Goal: Task Accomplishment & Management: Manage account settings

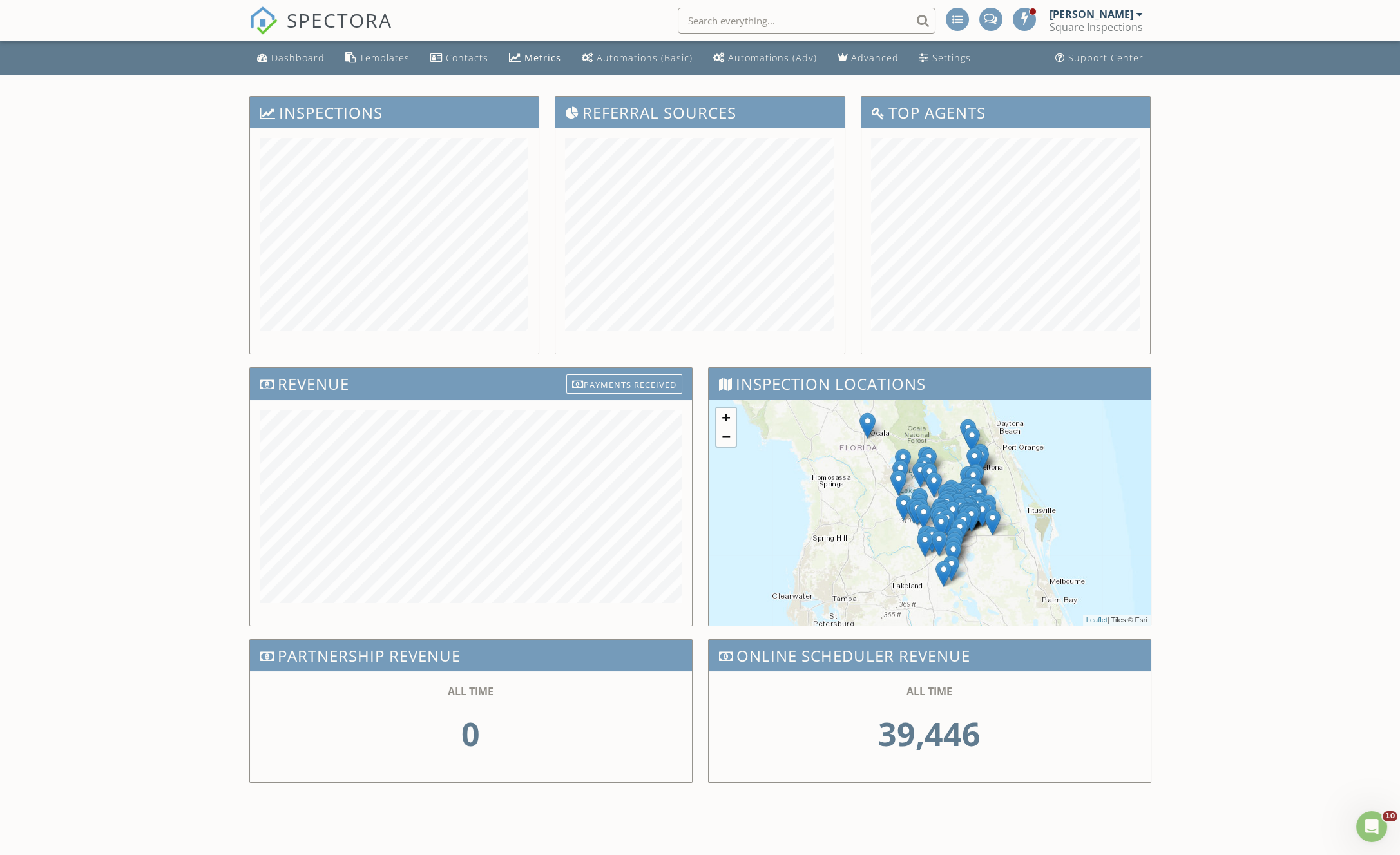
click at [364, 19] on span "SPECTORA" at bounding box center [340, 20] width 105 height 27
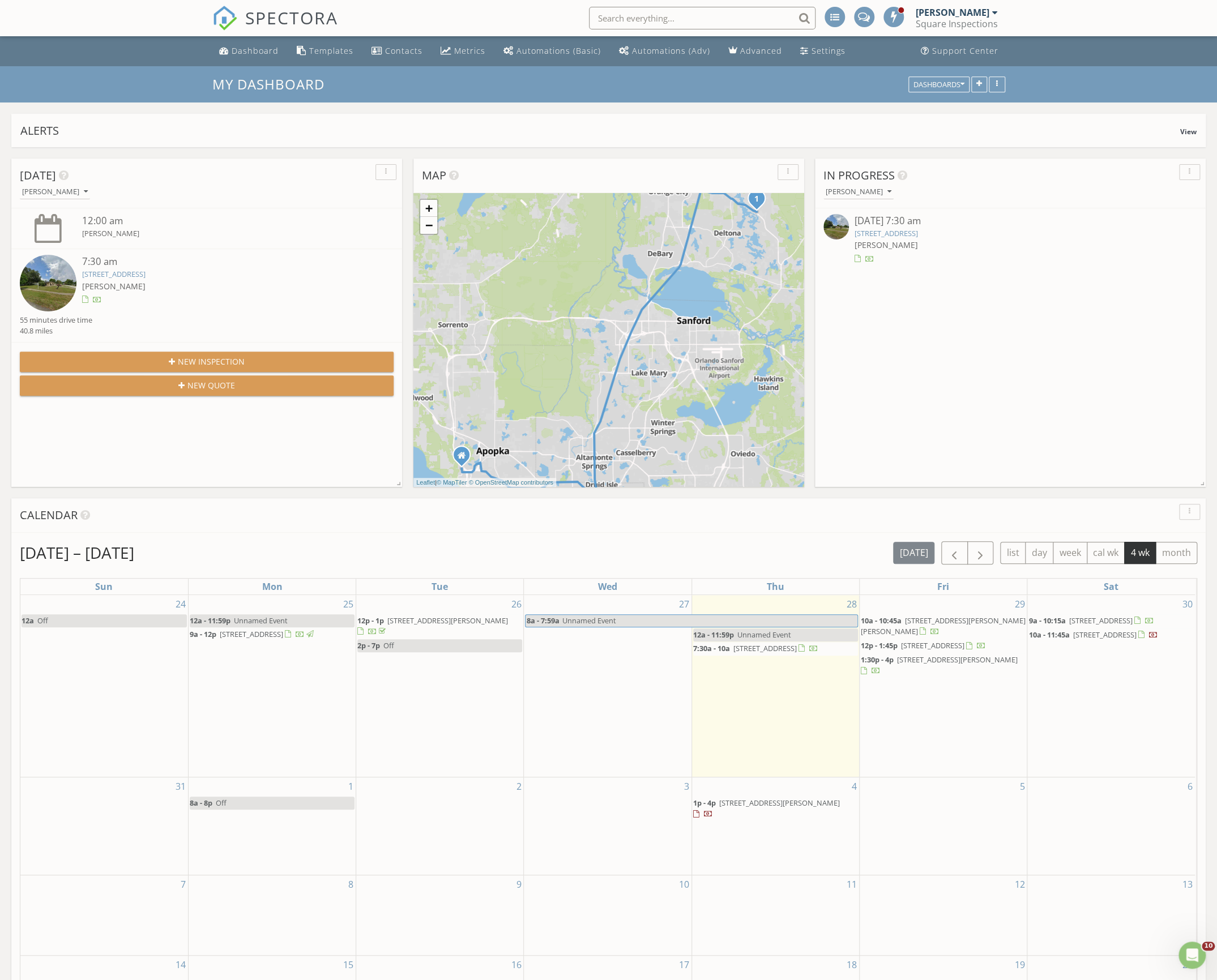
click at [811, 655] on span "7:30a - 10a 2201 Flamingo Ave, Deltona 32738" at bounding box center [756, 649] width 125 height 11
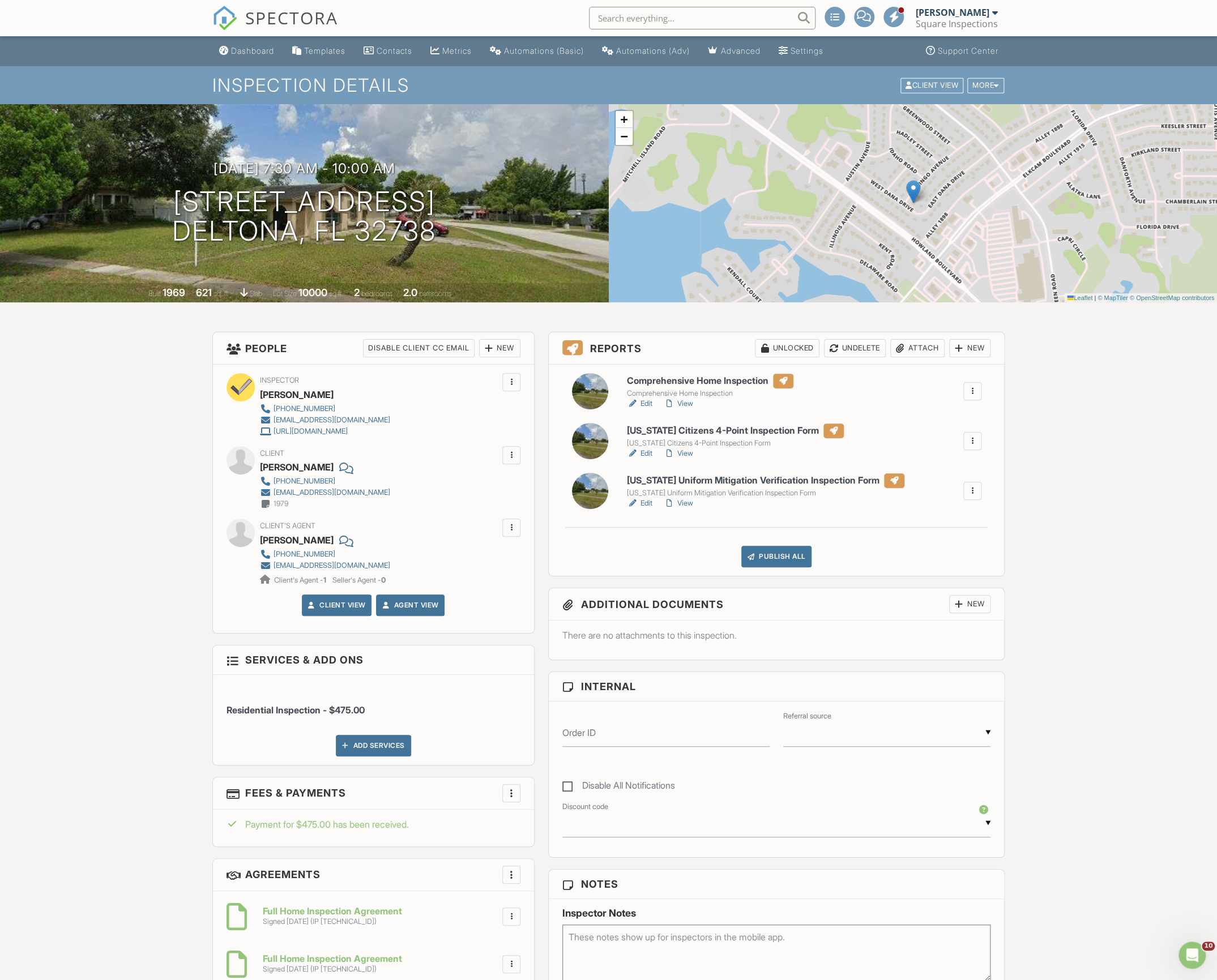
click at [646, 404] on link "Edit" at bounding box center [639, 403] width 26 height 11
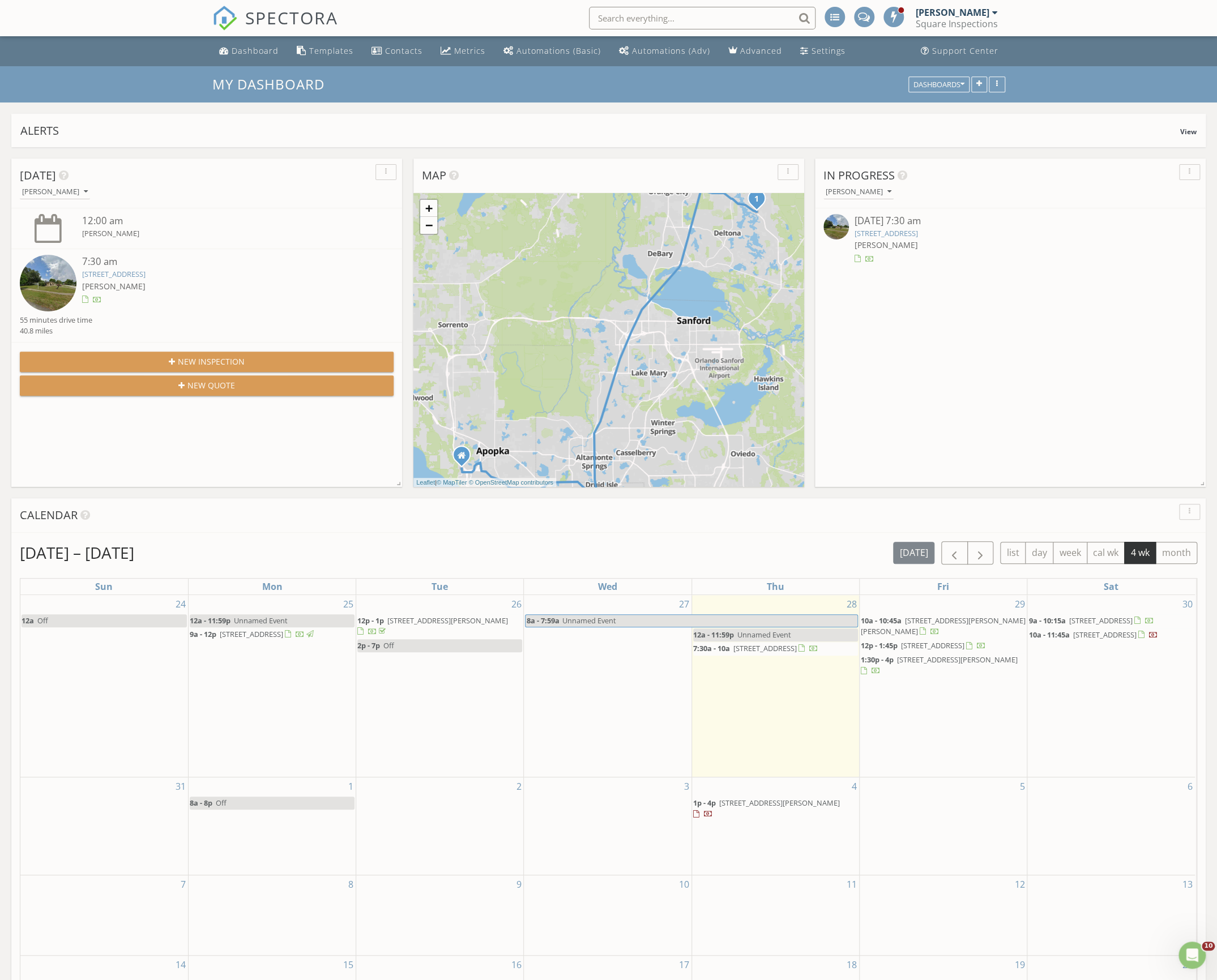
click at [797, 650] on span "2201 Flamingo Ave, Deltona 32738" at bounding box center [765, 648] width 63 height 10
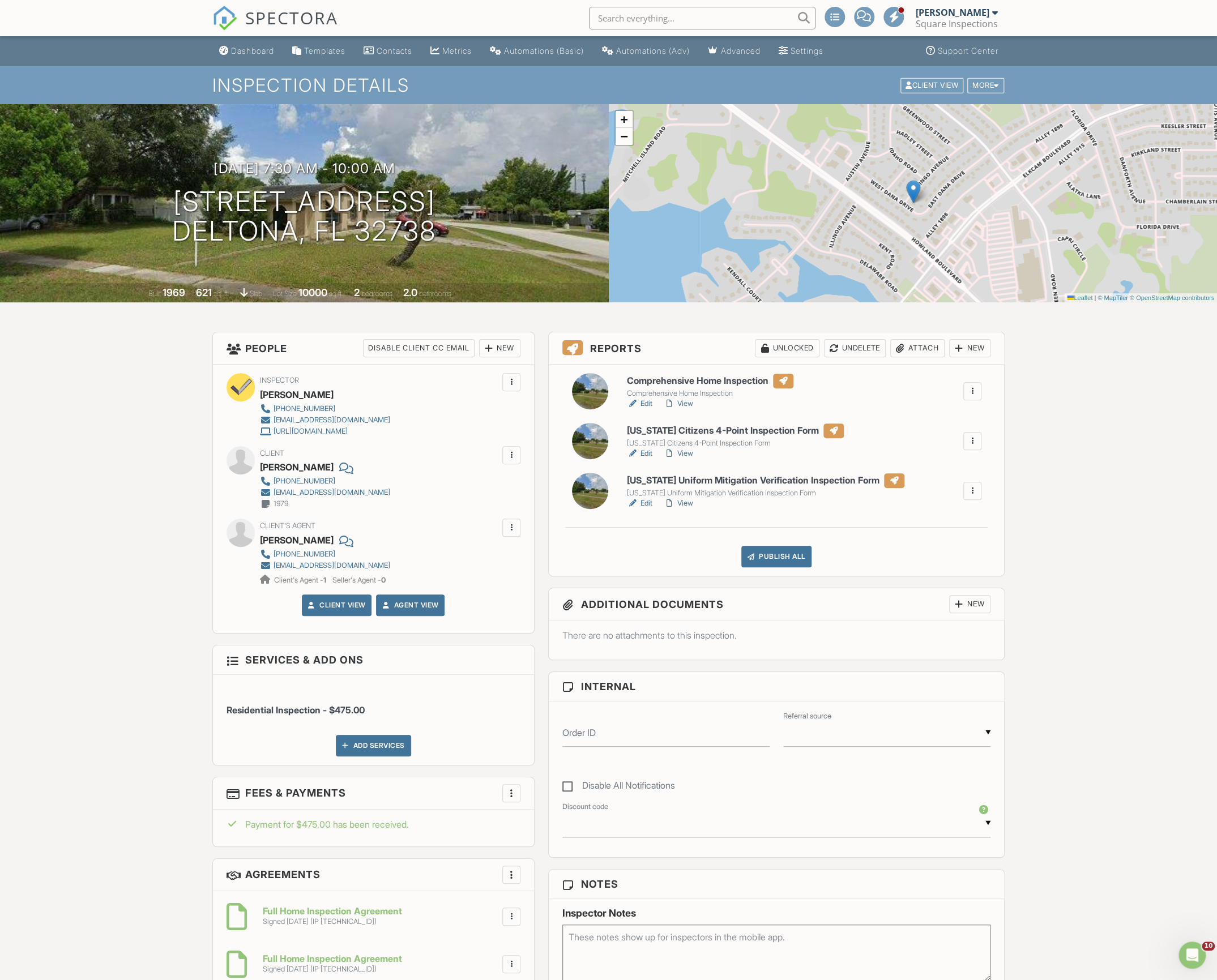
click at [651, 402] on link "Edit" at bounding box center [639, 403] width 26 height 11
